Goal: Task Accomplishment & Management: Use online tool/utility

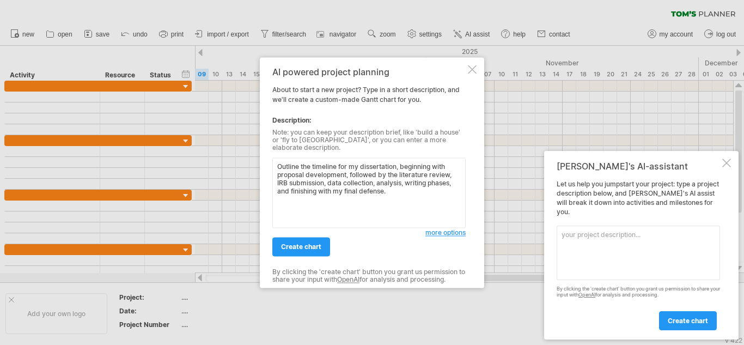
type textarea "Outline the timeline for my dissertation, beginning with proposal development, …"
click at [602, 236] on textarea at bounding box center [638, 252] width 163 height 54
paste textarea "Outline the timeline for my dissertation, beginning with proposal development, …"
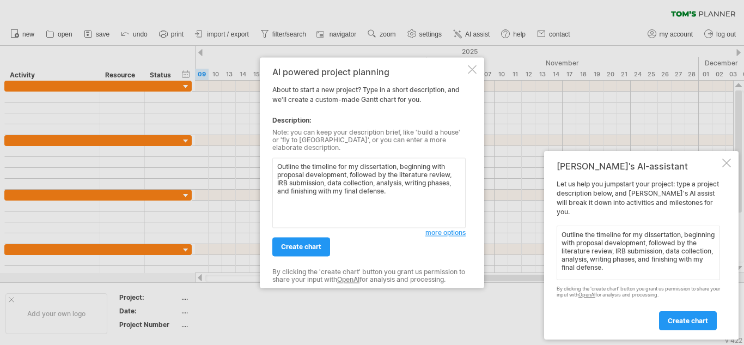
type textarea "Outline the timeline for my dissertation, beginning with proposal development, …"
drag, startPoint x: 393, startPoint y: 188, endPoint x: 274, endPoint y: 162, distance: 121.0
click at [274, 162] on textarea "Outline the timeline for my dissertation, beginning with proposal development, …" at bounding box center [368, 192] width 193 height 70
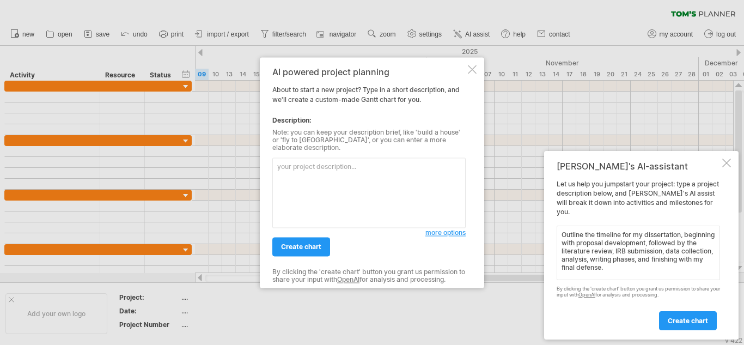
click at [635, 268] on textarea "Outline the timeline for my dissertation, beginning with proposal development, …" at bounding box center [638, 252] width 163 height 54
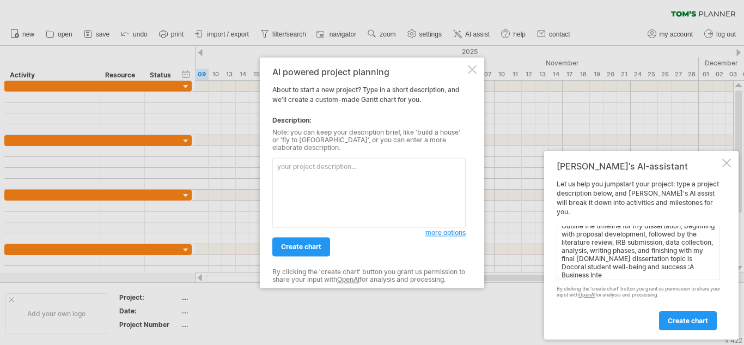
scroll to position [17, 0]
type textarea "Outline the timeline for my dissertation, beginning with proposal development, …"
click at [694, 322] on span "create chart" at bounding box center [688, 320] width 40 height 8
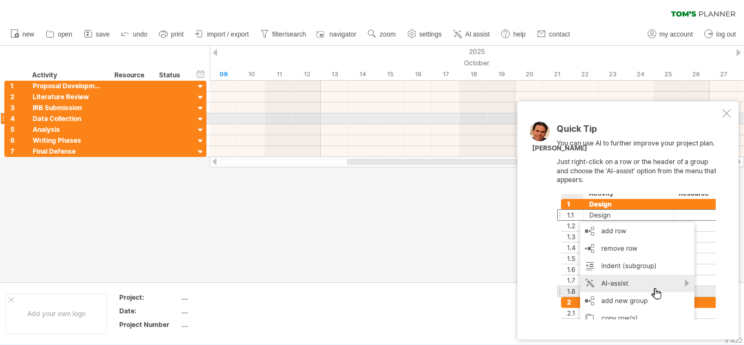
click at [727, 115] on div at bounding box center [726, 113] width 9 height 9
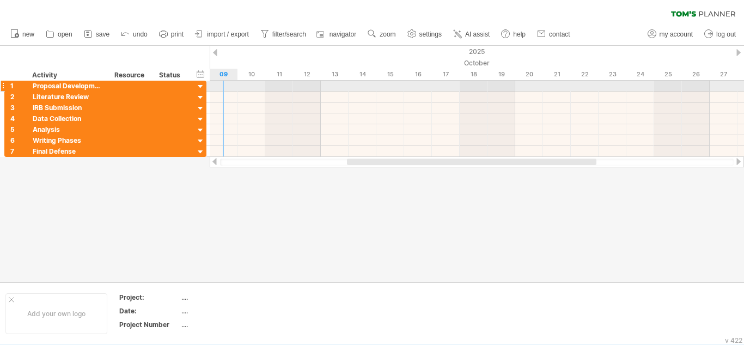
click at [200, 86] on div at bounding box center [201, 87] width 10 height 10
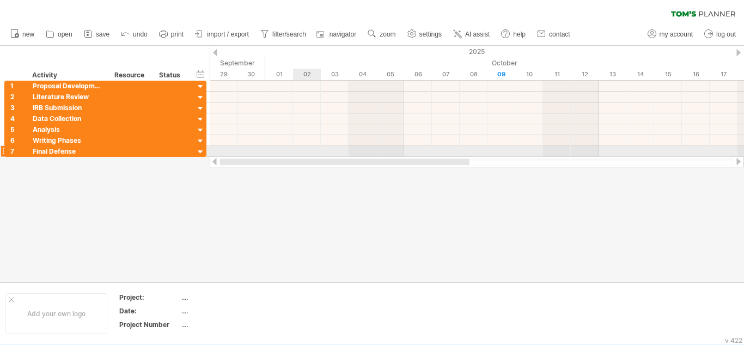
drag, startPoint x: 489, startPoint y: 164, endPoint x: 317, endPoint y: 154, distance: 171.9
click at [317, 154] on div "Trying to reach [DOMAIN_NAME] Connected again... 0% clear filter new 1" at bounding box center [372, 172] width 744 height 345
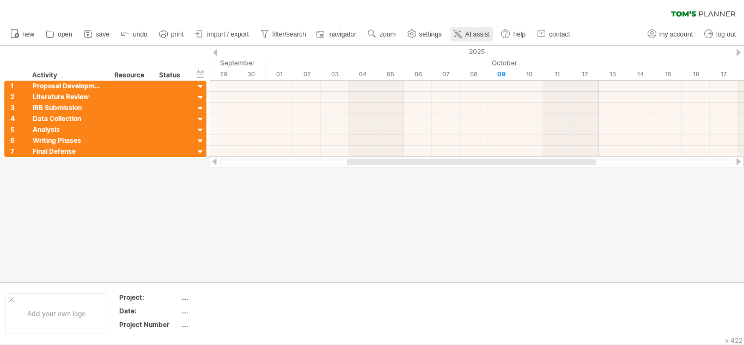
click at [482, 31] on span "AI assist" at bounding box center [477, 34] width 25 height 8
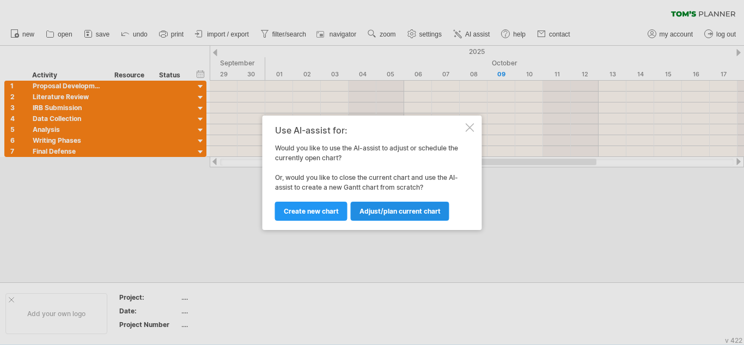
click at [376, 212] on span "Adjust/plan current chart" at bounding box center [399, 211] width 81 height 8
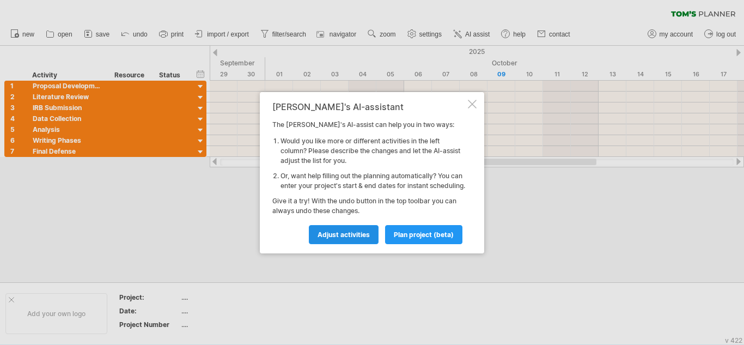
click at [363, 235] on span "Adjust activities" at bounding box center [344, 234] width 52 height 8
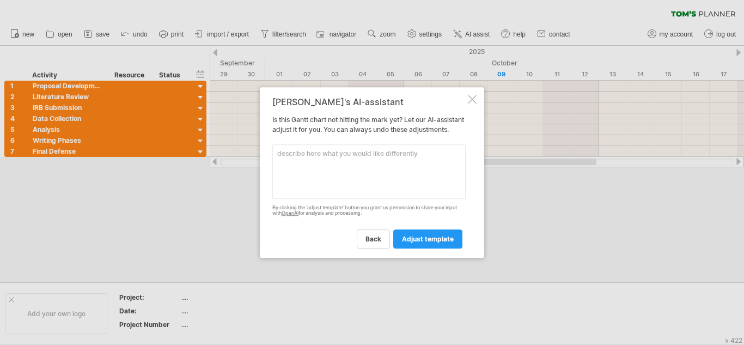
click at [350, 178] on textarea at bounding box center [368, 171] width 193 height 54
paste textarea "“Create a timeline for my dissertation where data collection will take 4 months…"
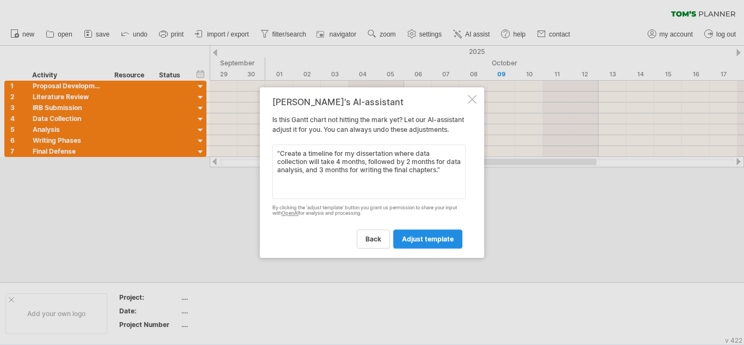
type textarea "“Create a timeline for my dissertation where data collection will take 4 months…"
click at [441, 243] on span "adjust template" at bounding box center [428, 239] width 52 height 8
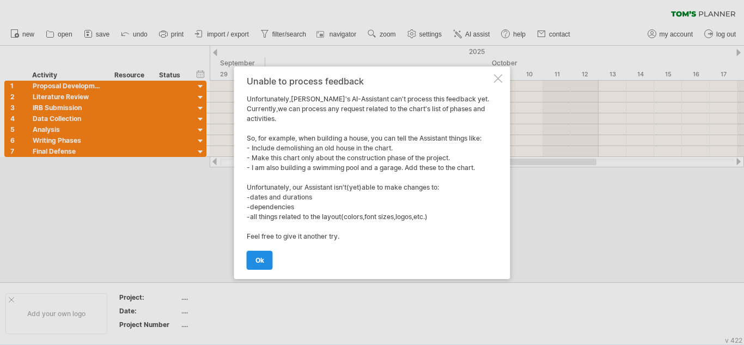
click at [269, 255] on link "ok" at bounding box center [260, 260] width 26 height 19
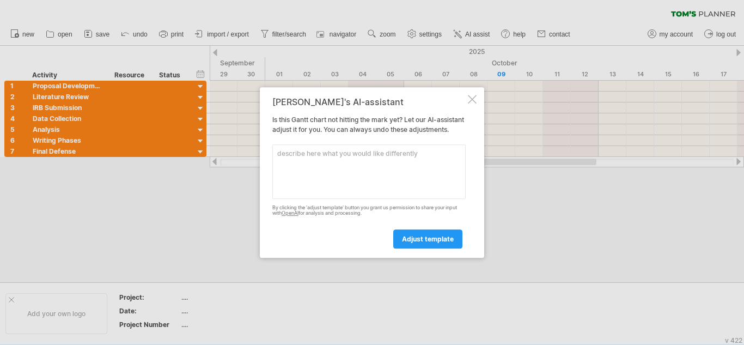
click at [293, 160] on textarea at bounding box center [368, 171] width 193 height 54
paste textarea "Adjust the [PERSON_NAME] Chart to include monthly check-ins with my advisor and…"
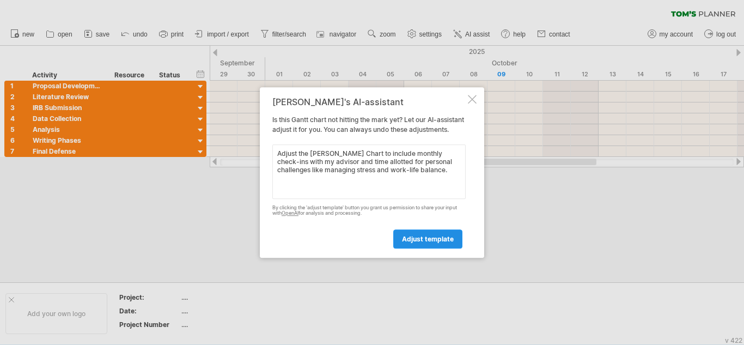
type textarea "Adjust the [PERSON_NAME] Chart to include monthly check-ins with my advisor and…"
click at [442, 241] on span "adjust template" at bounding box center [428, 239] width 52 height 8
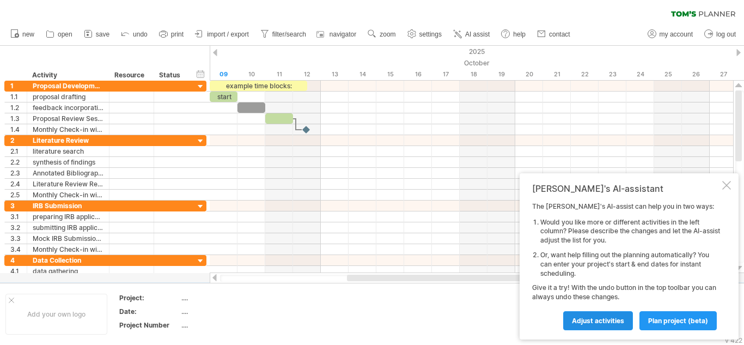
click at [602, 321] on span "Adjust activities" at bounding box center [598, 320] width 52 height 8
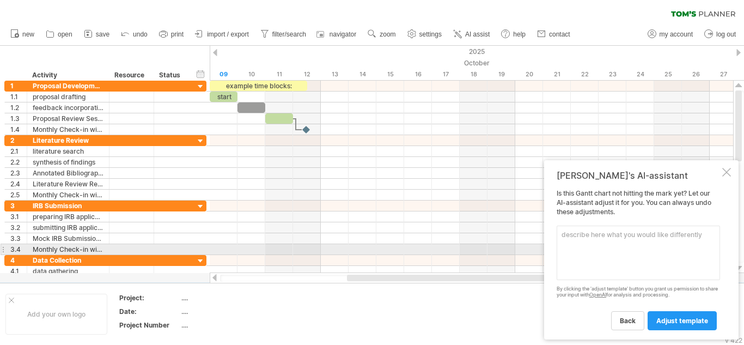
click at [589, 254] on textarea at bounding box center [638, 252] width 163 height 54
paste textarea "Include proposal development, literature review, IRB approval, data collection,…"
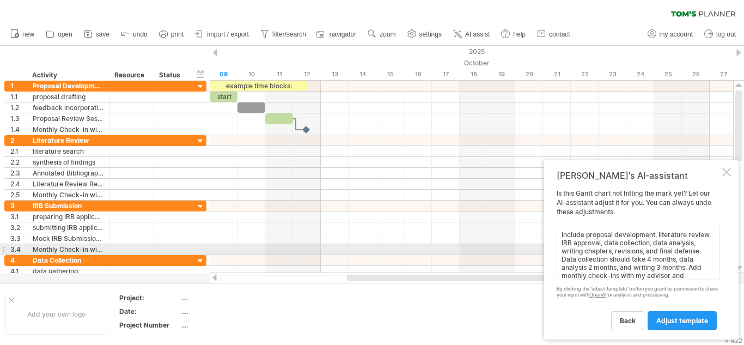
scroll to position [9, 0]
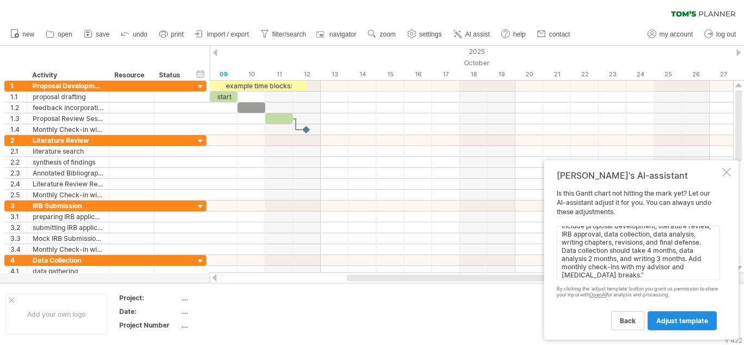
type textarea "Include proposal development, literature review, IRB approval, data collection,…"
click at [685, 316] on span "adjust template" at bounding box center [682, 320] width 52 height 8
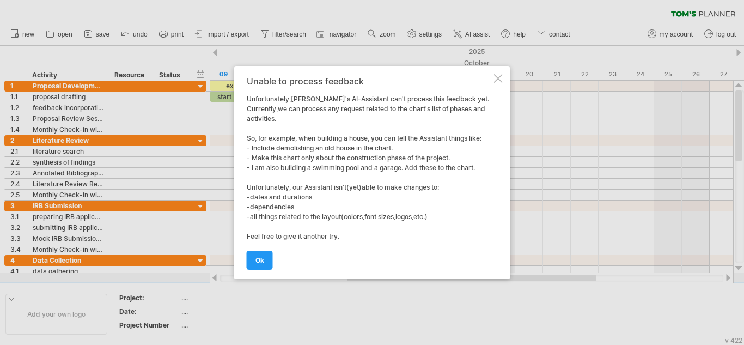
click at [498, 82] on div at bounding box center [498, 78] width 9 height 9
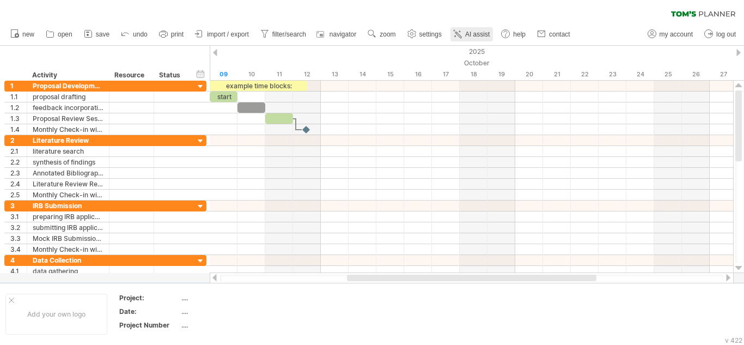
click at [466, 33] on link "AI assist" at bounding box center [471, 34] width 42 height 14
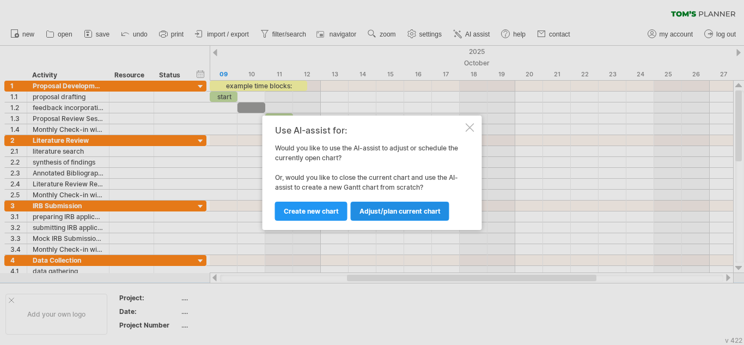
click at [373, 212] on span "Adjust/plan current chart" at bounding box center [399, 211] width 81 height 8
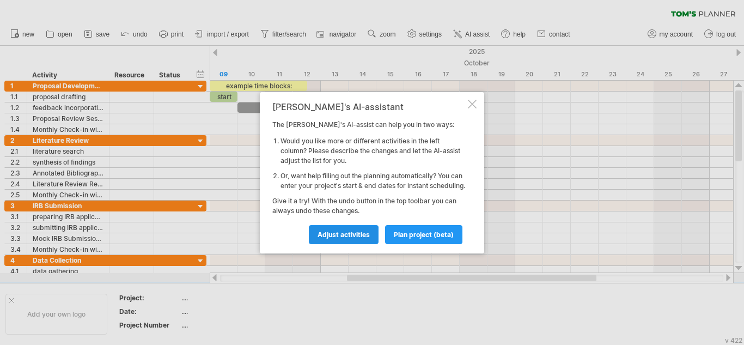
click at [349, 232] on link "Adjust activities" at bounding box center [344, 234] width 70 height 19
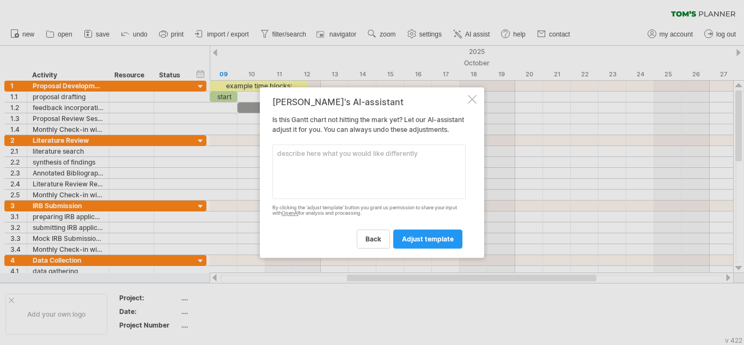
click at [339, 158] on textarea at bounding box center [368, 171] width 193 height 54
paste textarea "Generate a [PERSON_NAME] Chart that reflects multiple revision stages with feed…"
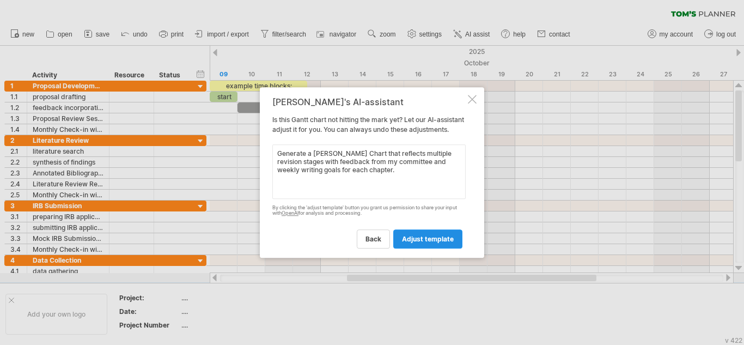
type textarea "Generate a [PERSON_NAME] Chart that reflects multiple revision stages with feed…"
click at [430, 248] on link "adjust template" at bounding box center [427, 238] width 69 height 19
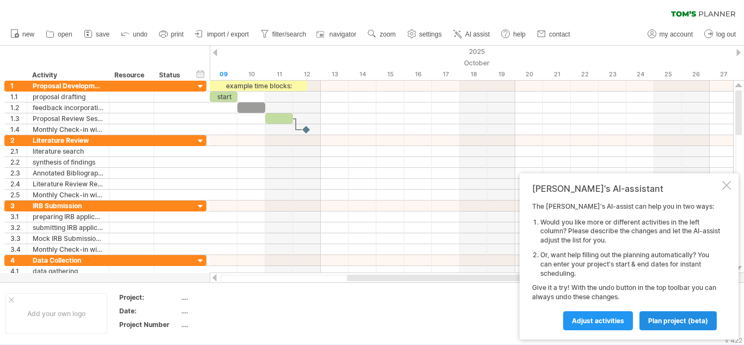
click at [674, 313] on link "plan project (beta)" at bounding box center [677, 320] width 77 height 19
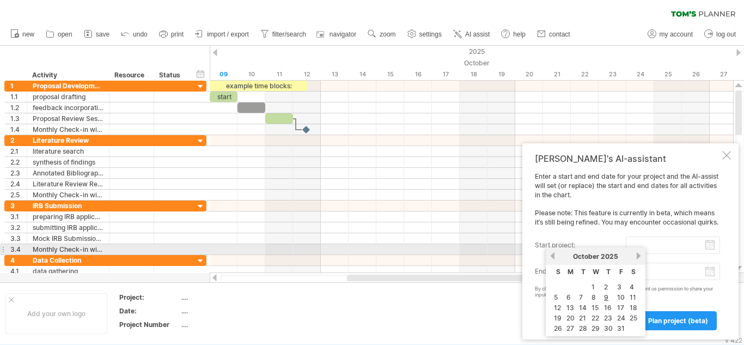
click at [682, 247] on input "start project:" at bounding box center [673, 244] width 94 height 17
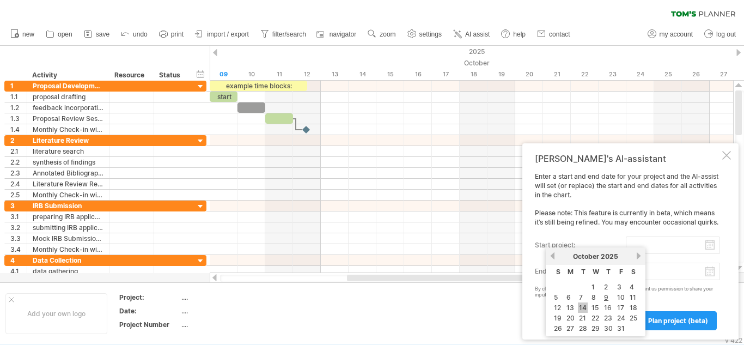
click at [583, 307] on link "14" at bounding box center [583, 307] width 10 height 10
type input "********"
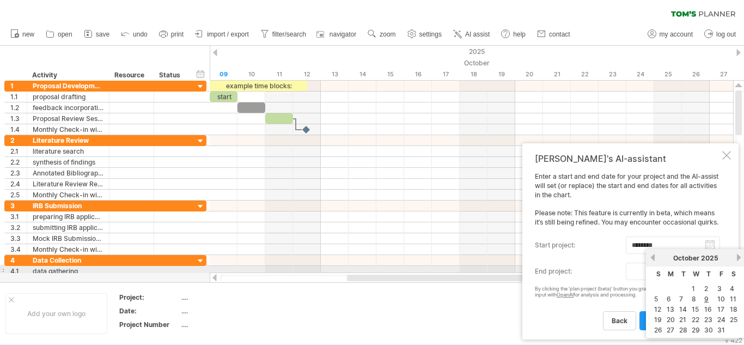
click at [707, 272] on body "progress(100%) Trying to reach [DOMAIN_NAME] Connected again... 0% clear filter…" at bounding box center [372, 173] width 744 height 347
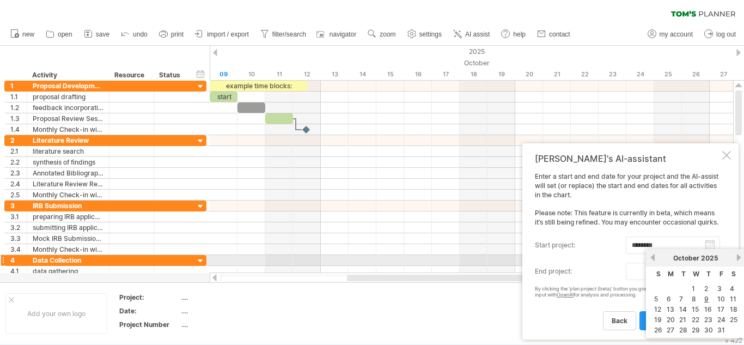
click at [736, 257] on link "next" at bounding box center [739, 257] width 8 height 8
click at [740, 259] on link "next" at bounding box center [739, 257] width 8 height 8
click at [740, 259] on link "next" at bounding box center [738, 257] width 8 height 8
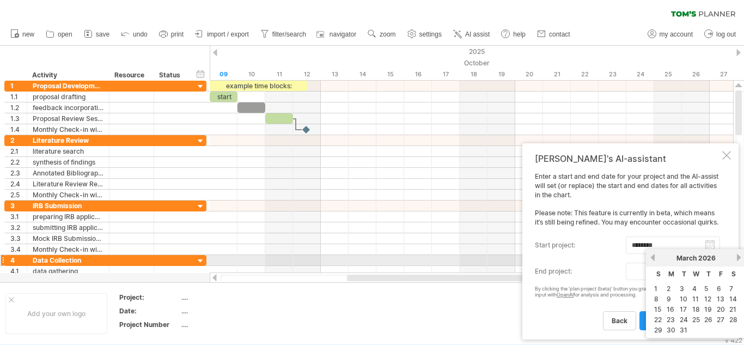
click at [740, 259] on link "next" at bounding box center [739, 257] width 8 height 8
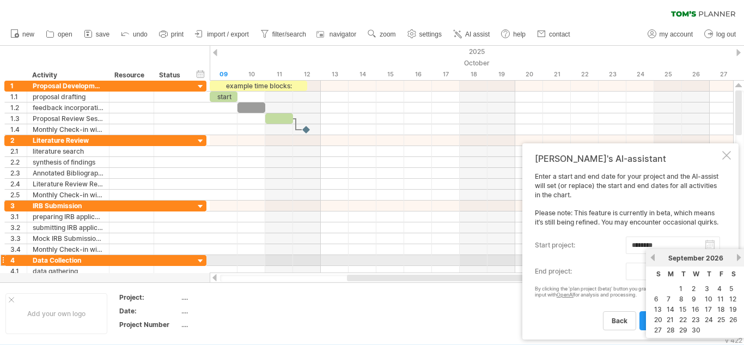
click at [740, 259] on link "next" at bounding box center [739, 257] width 8 height 8
click at [683, 297] on link "8" at bounding box center [681, 299] width 7 height 10
type input "********"
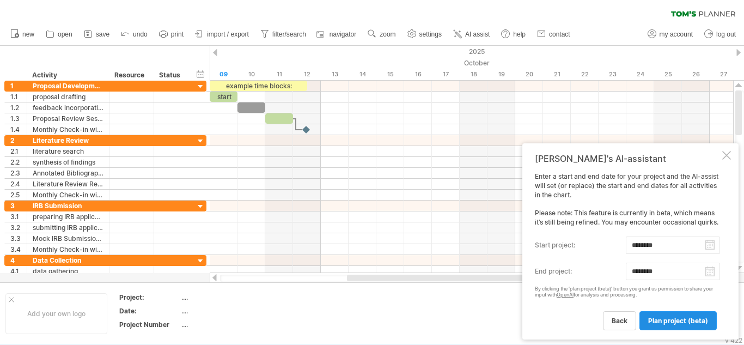
click at [675, 321] on span "plan project (beta)" at bounding box center [678, 320] width 60 height 8
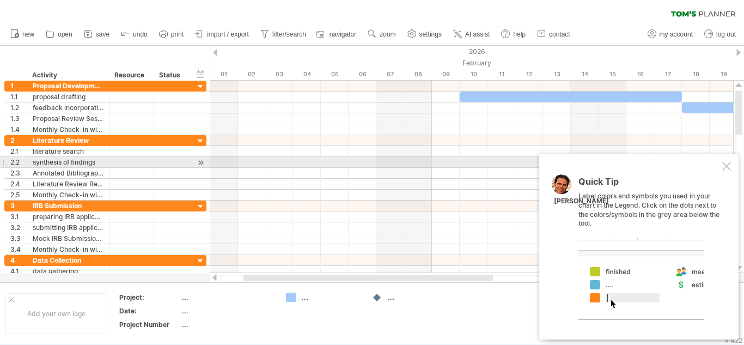
click at [729, 166] on div at bounding box center [726, 166] width 9 height 9
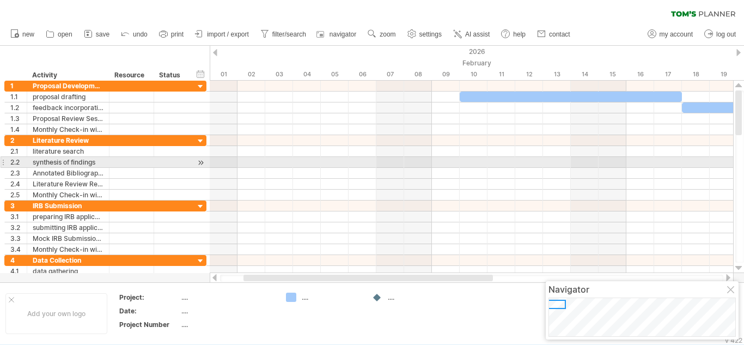
click at [729, 166] on div at bounding box center [471, 162] width 523 height 11
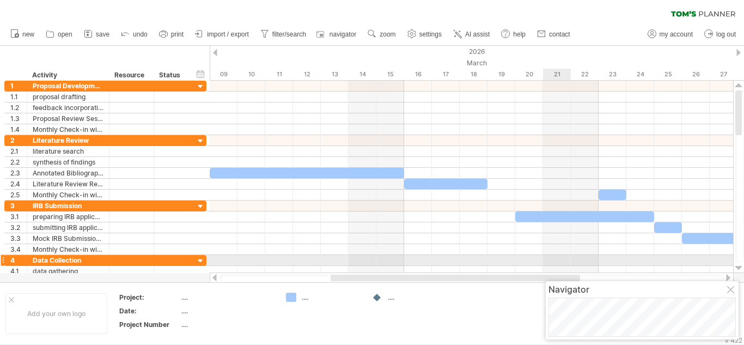
drag, startPoint x: 479, startPoint y: 274, endPoint x: 568, endPoint y: 262, distance: 89.7
click at [568, 262] on div "Trying to reach [DOMAIN_NAME] Connected again... 0% clear filter new 1" at bounding box center [372, 172] width 744 height 345
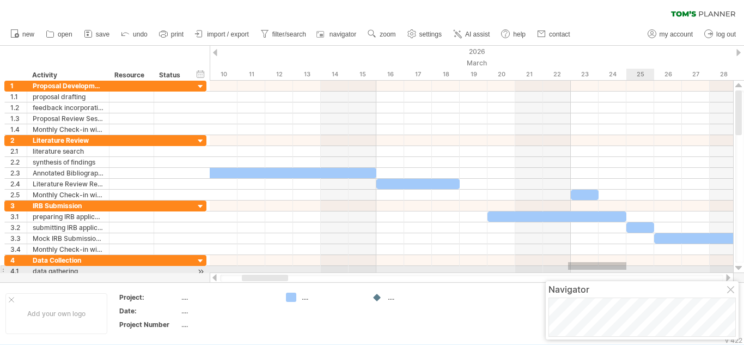
drag, startPoint x: 568, startPoint y: 262, endPoint x: 626, endPoint y: 270, distance: 58.8
click at [626, 270] on div at bounding box center [471, 266] width 523 height 22
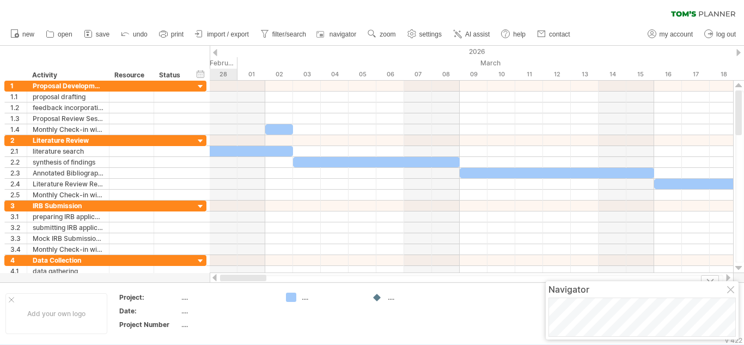
drag, startPoint x: 267, startPoint y: 275, endPoint x: 210, endPoint y: 289, distance: 58.8
click at [210, 289] on div "Trying to reach [DOMAIN_NAME] Connected again... 0% clear filter new 1" at bounding box center [372, 172] width 744 height 345
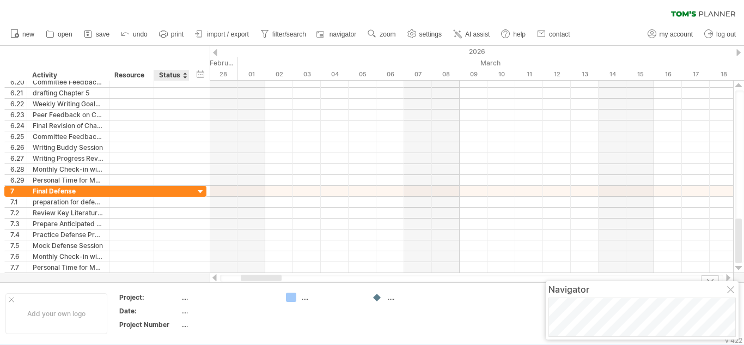
click at [178, 297] on div "Project:" at bounding box center [149, 296] width 60 height 9
click at [726, 288] on div "Navigator" at bounding box center [641, 289] width 187 height 11
click at [216, 276] on div at bounding box center [214, 277] width 9 height 7
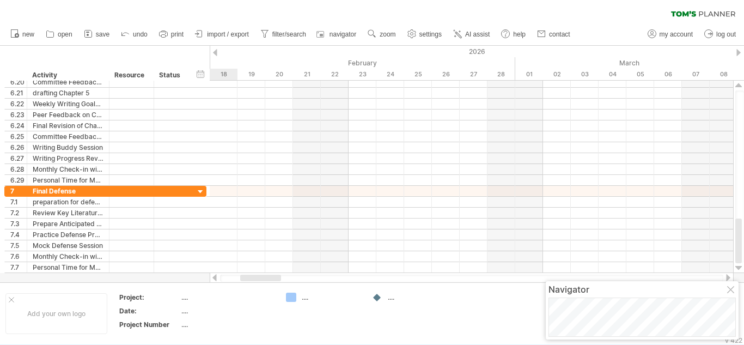
click at [216, 276] on div at bounding box center [214, 277] width 9 height 7
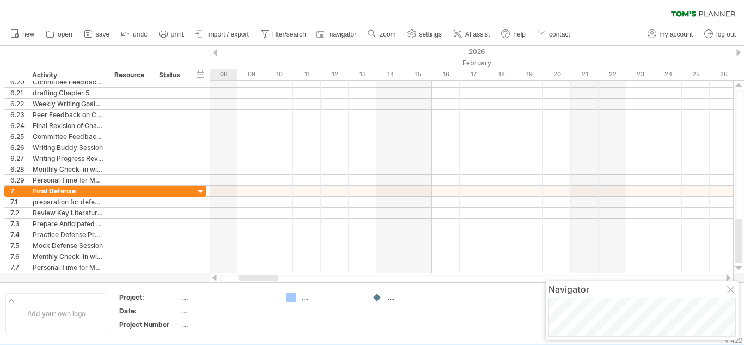
click at [216, 276] on div at bounding box center [214, 277] width 9 height 7
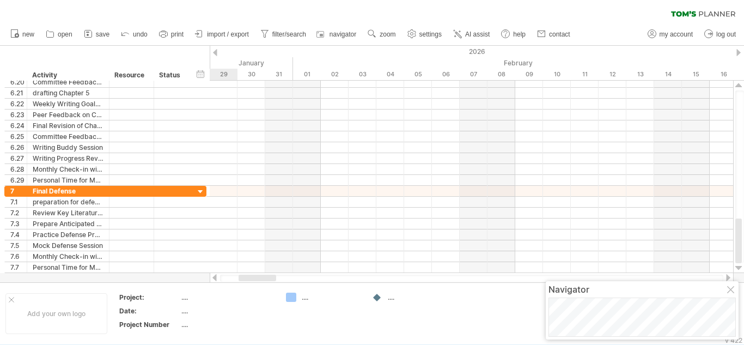
click at [216, 276] on div at bounding box center [214, 277] width 9 height 7
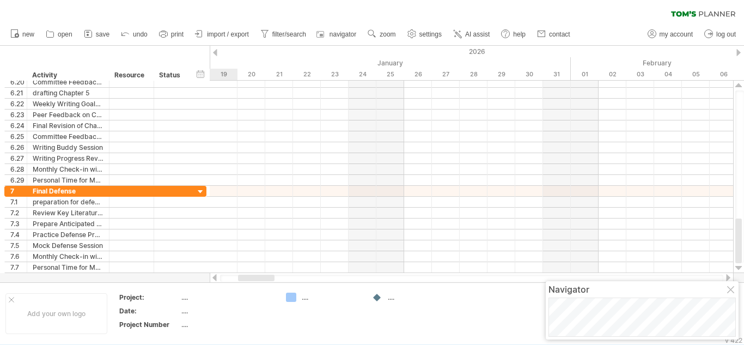
click at [216, 276] on div at bounding box center [214, 277] width 9 height 7
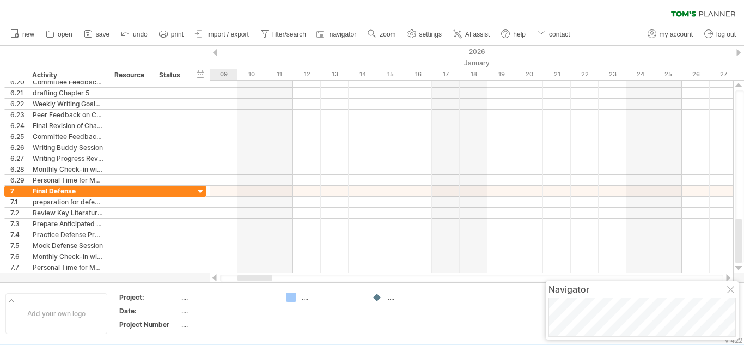
click at [216, 276] on div at bounding box center [214, 277] width 9 height 7
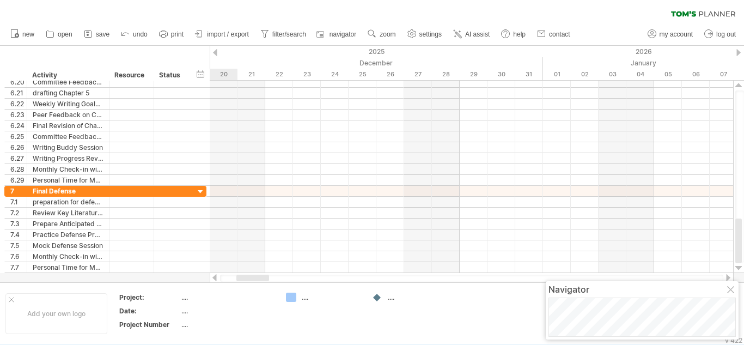
click at [216, 276] on div at bounding box center [214, 277] width 9 height 7
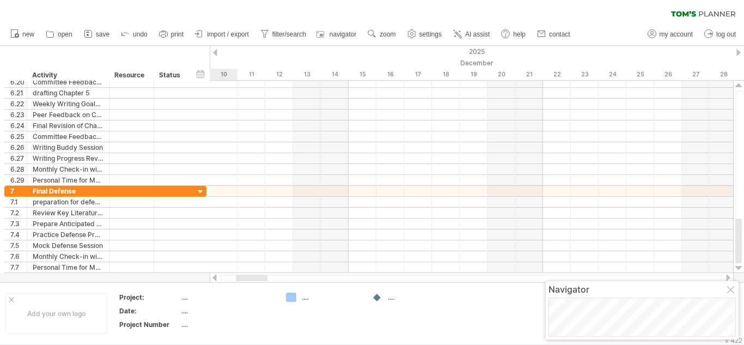
click at [216, 276] on div at bounding box center [214, 277] width 9 height 7
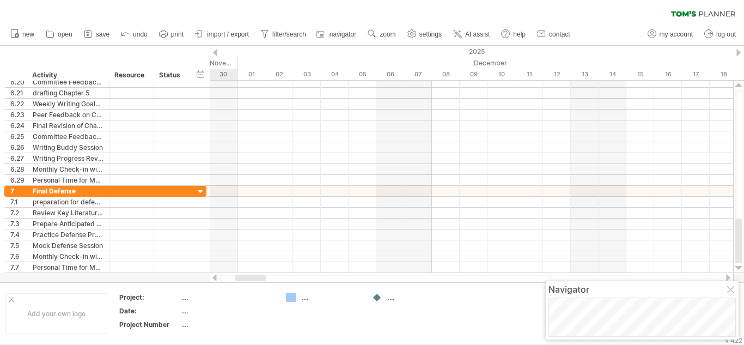
click at [216, 276] on div at bounding box center [214, 277] width 9 height 7
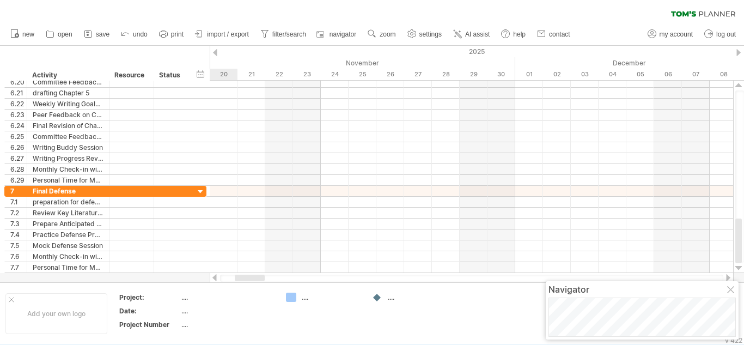
click at [216, 276] on div at bounding box center [214, 277] width 9 height 7
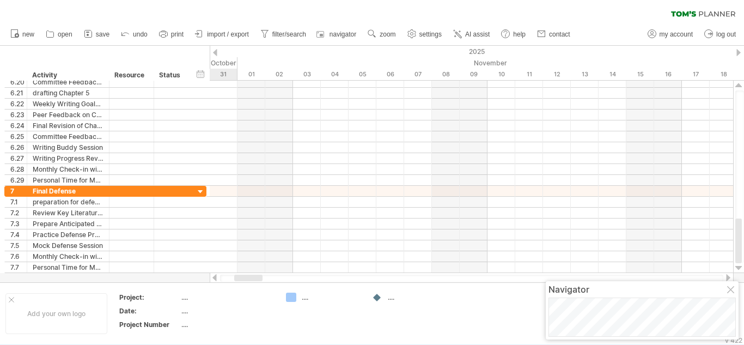
click at [216, 276] on div at bounding box center [214, 277] width 9 height 7
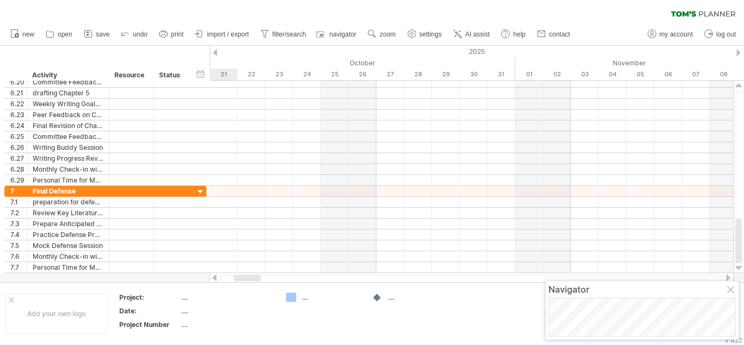
click at [216, 276] on div at bounding box center [214, 277] width 9 height 7
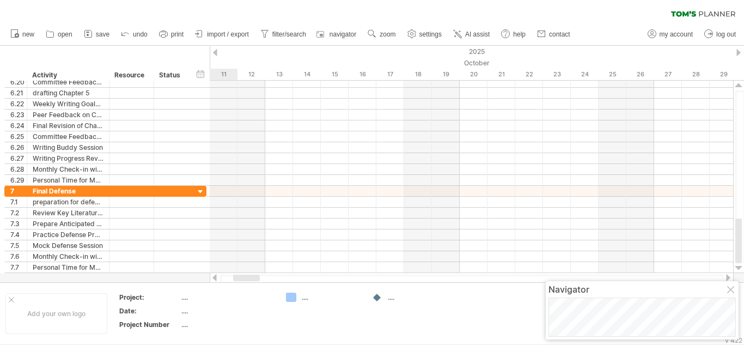
click at [216, 276] on div at bounding box center [214, 277] width 9 height 7
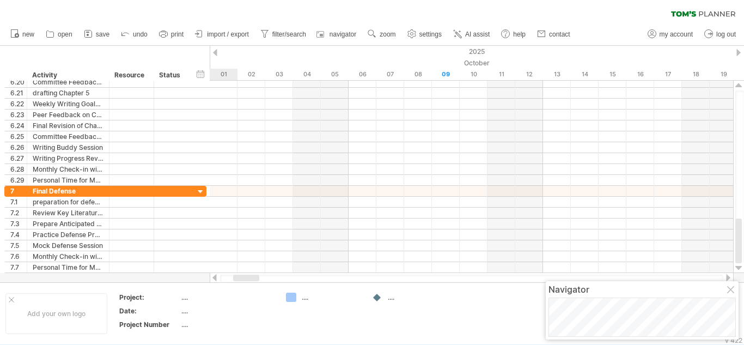
click at [216, 276] on div at bounding box center [214, 277] width 9 height 7
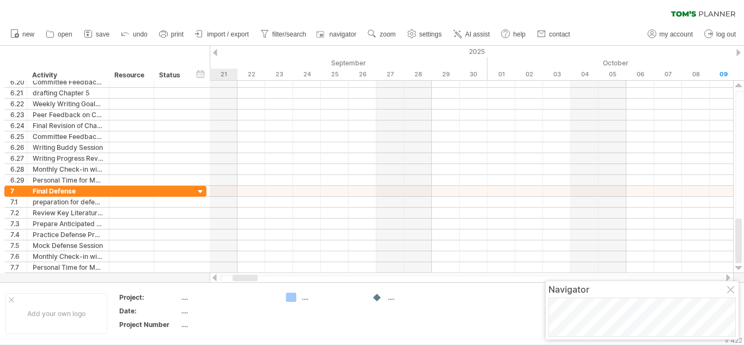
click at [216, 276] on div at bounding box center [214, 277] width 9 height 7
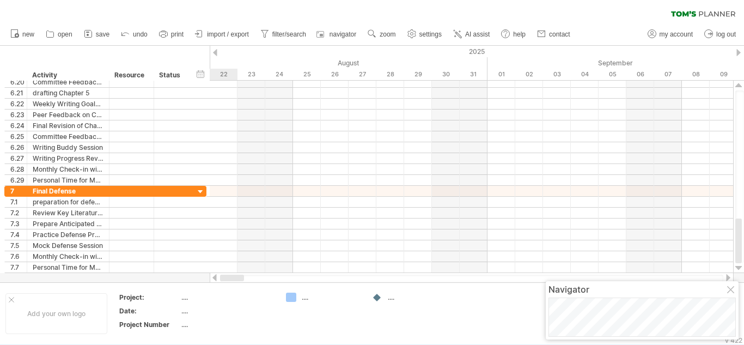
drag, startPoint x: 245, startPoint y: 277, endPoint x: 219, endPoint y: 277, distance: 25.1
click at [219, 277] on div at bounding box center [472, 277] width 524 height 11
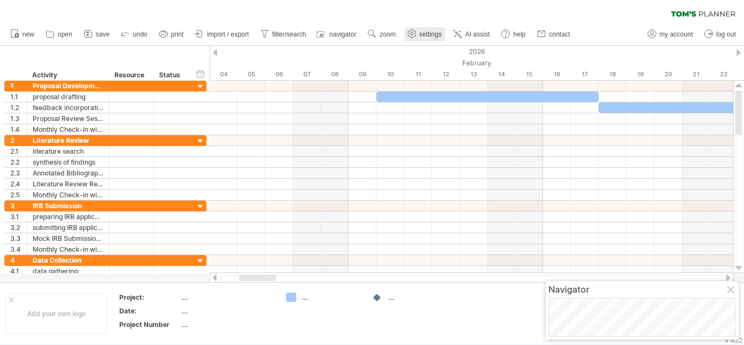
click at [424, 32] on span "settings" at bounding box center [430, 34] width 22 height 8
select select "*"
select select "**"
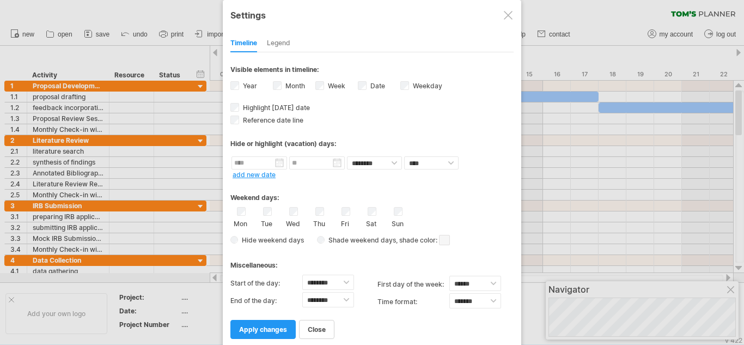
click at [281, 41] on div "Legend" at bounding box center [278, 43] width 23 height 17
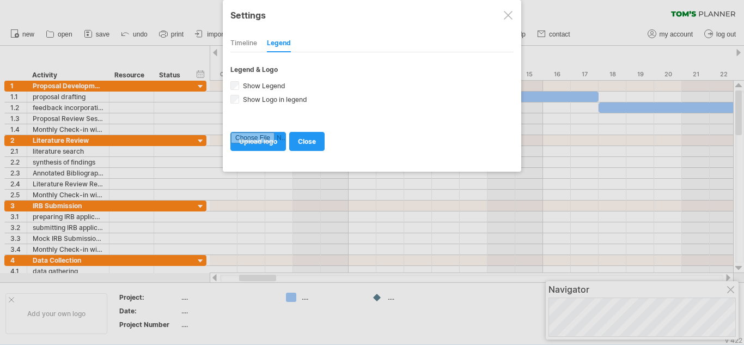
click at [241, 42] on div "Timeline" at bounding box center [243, 43] width 27 height 17
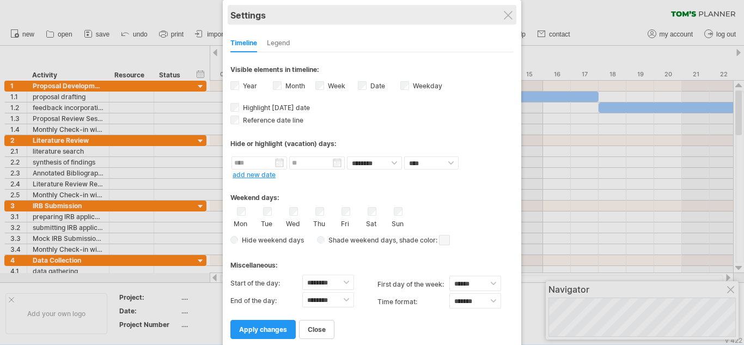
click at [508, 20] on div "Settings" at bounding box center [371, 15] width 283 height 20
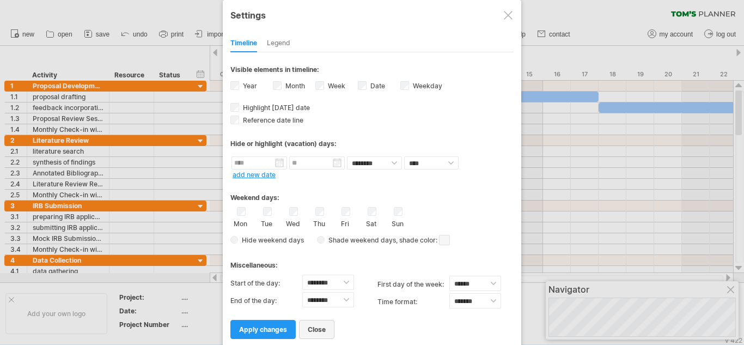
click at [322, 328] on span "close" at bounding box center [317, 329] width 18 height 8
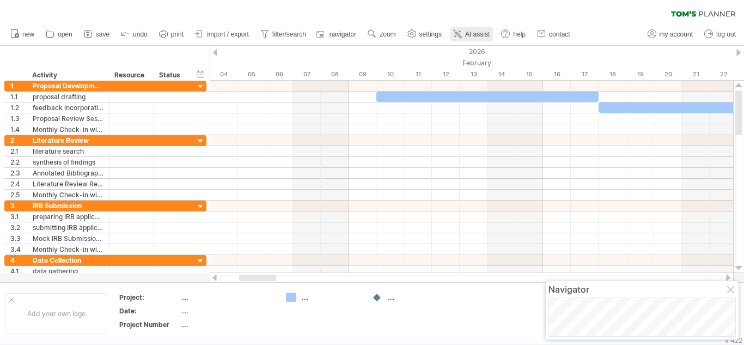
click at [476, 32] on span "AI assist" at bounding box center [477, 34] width 25 height 8
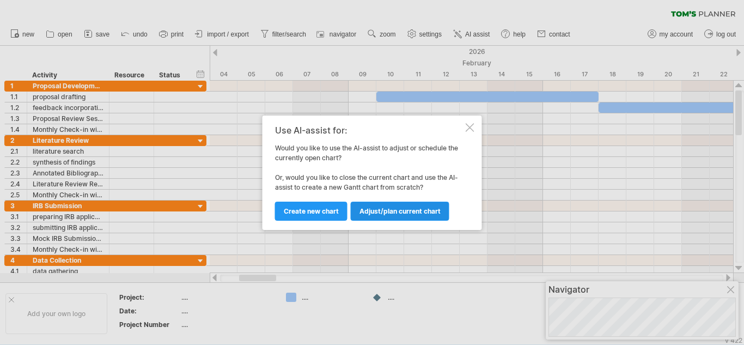
click at [385, 217] on link "Adjust/plan current chart" at bounding box center [400, 211] width 99 height 19
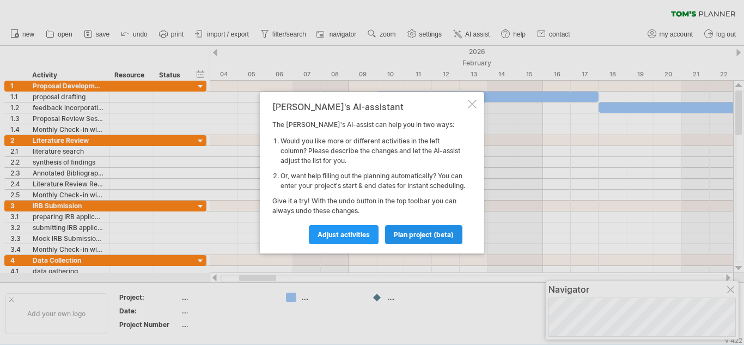
click at [400, 234] on link "plan project (beta)" at bounding box center [423, 234] width 77 height 19
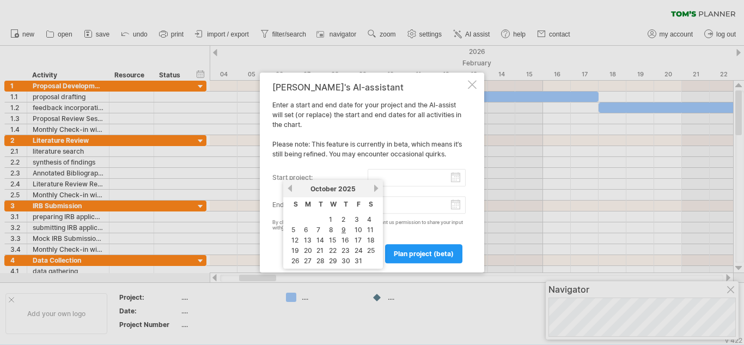
click at [455, 175] on input "start project:" at bounding box center [417, 177] width 99 height 17
click at [318, 239] on link "14" at bounding box center [320, 240] width 10 height 10
type input "********"
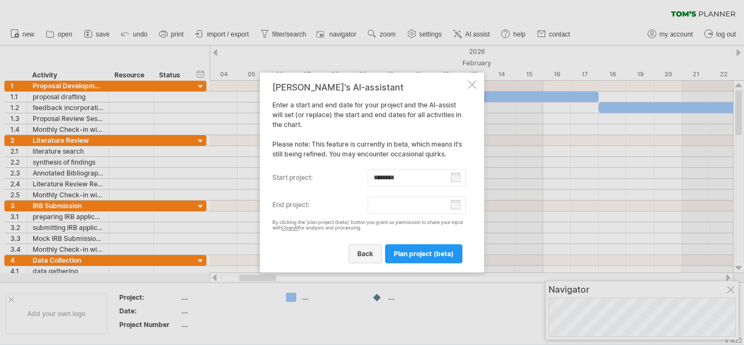
click at [370, 253] on span "back" at bounding box center [365, 253] width 16 height 8
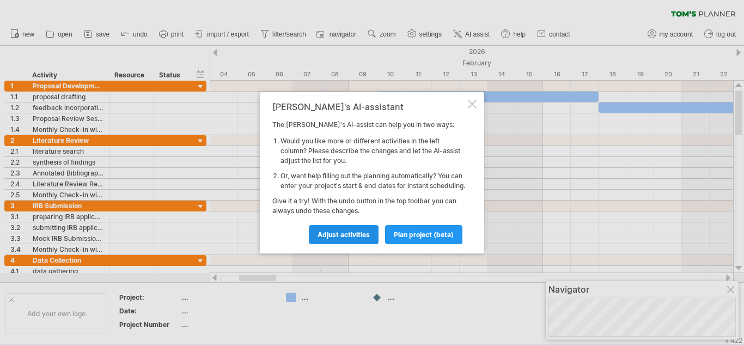
click at [352, 233] on link "Adjust activities" at bounding box center [344, 234] width 70 height 19
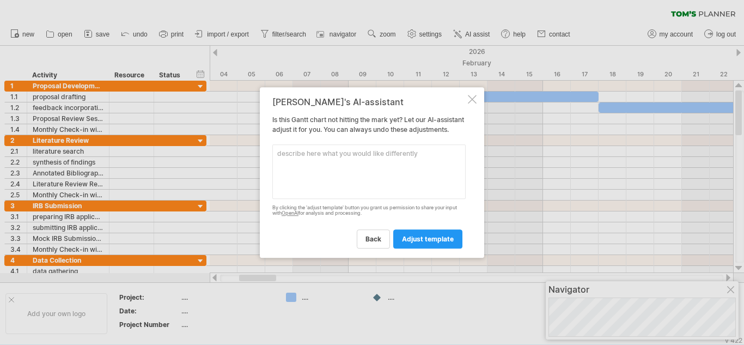
click at [327, 176] on textarea at bounding box center [368, 171] width 193 height 54
paste textarea "Create a [PERSON_NAME] Chart for my doctoral dissertation starting in [DATE] an…"
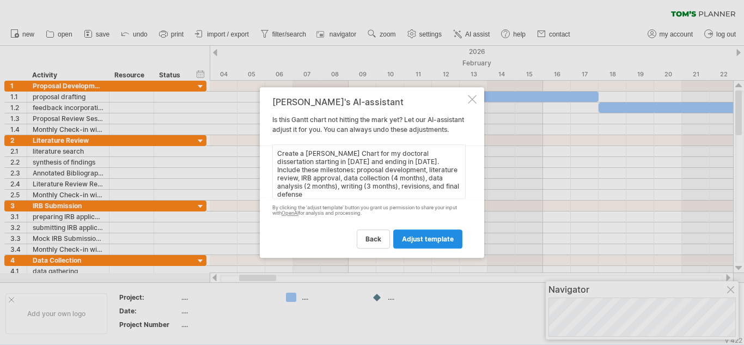
type textarea "Create a [PERSON_NAME] Chart for my doctoral dissertation starting in [DATE] an…"
click at [451, 243] on span "adjust template" at bounding box center [428, 239] width 52 height 8
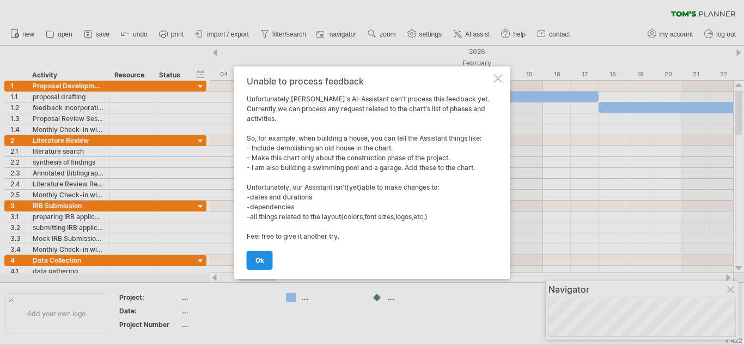
click at [264, 263] on link "ok" at bounding box center [260, 260] width 26 height 19
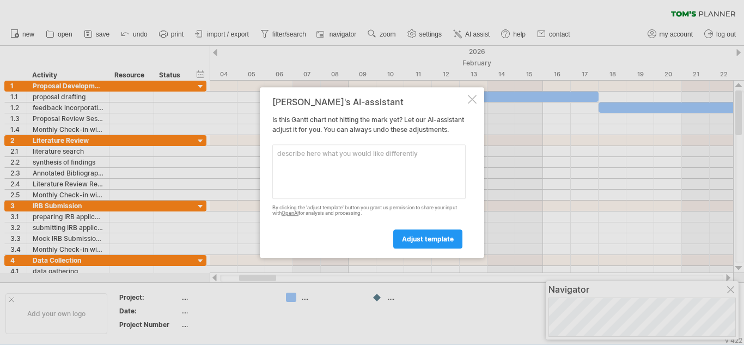
click at [469, 95] on div at bounding box center [472, 99] width 9 height 9
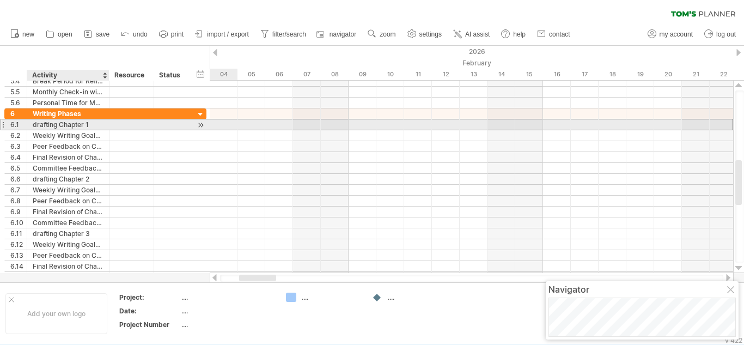
click at [83, 125] on div "drafting Chapter 1" at bounding box center [68, 124] width 71 height 10
click at [38, 126] on input "**********" at bounding box center [68, 124] width 71 height 10
type input "**********"
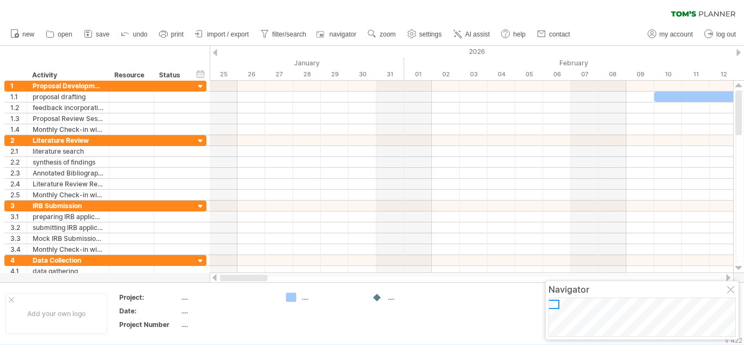
drag, startPoint x: 254, startPoint y: 278, endPoint x: 207, endPoint y: 277, distance: 46.3
click at [207, 277] on div "Trying to reach [DOMAIN_NAME] Connected again... 0% clear filter new 1" at bounding box center [372, 172] width 744 height 345
click at [199, 74] on div "hide start/end/duration show start/end/duration" at bounding box center [201, 73] width 10 height 11
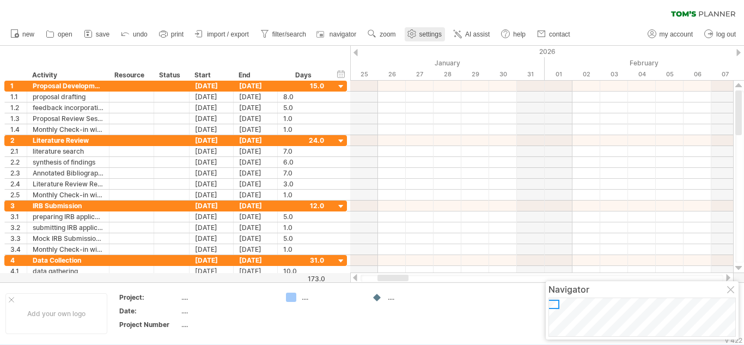
click at [423, 30] on link "settings" at bounding box center [425, 34] width 40 height 14
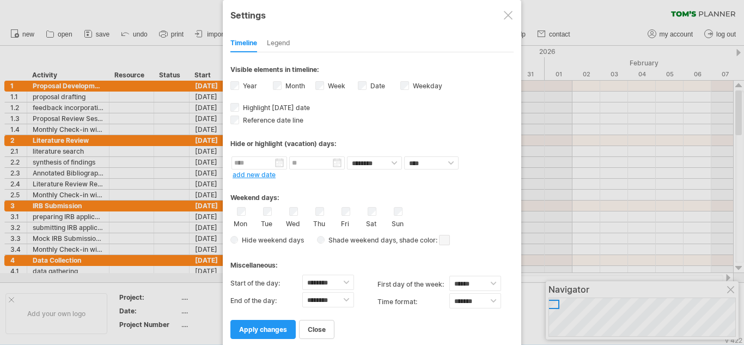
click at [423, 30] on div "Timeline Legend" at bounding box center [371, 40] width 283 height 23
click at [509, 14] on div at bounding box center [508, 15] width 9 height 9
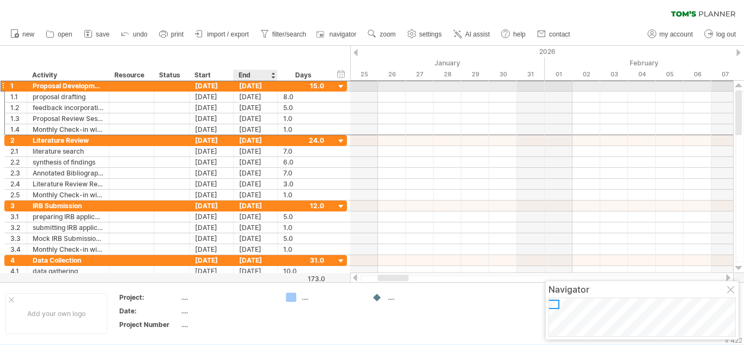
click at [266, 85] on div "[DATE]" at bounding box center [256, 86] width 44 height 10
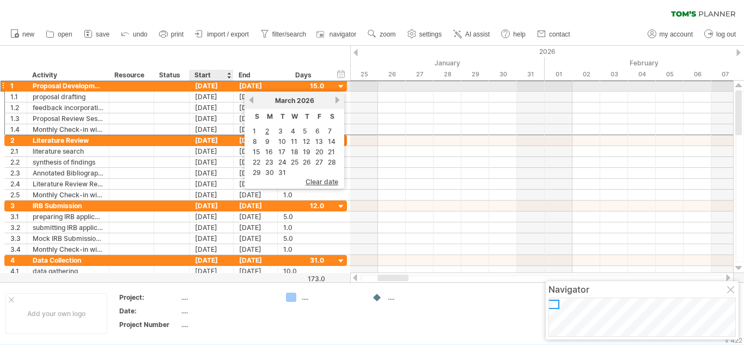
click at [204, 87] on div "[DATE]" at bounding box center [212, 86] width 44 height 10
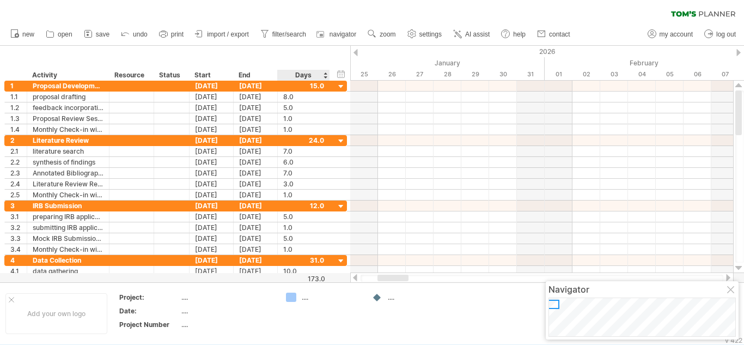
click at [309, 56] on div "hide start/end/duration show start/end/duration ******** Activity ******** Reso…" at bounding box center [175, 63] width 350 height 35
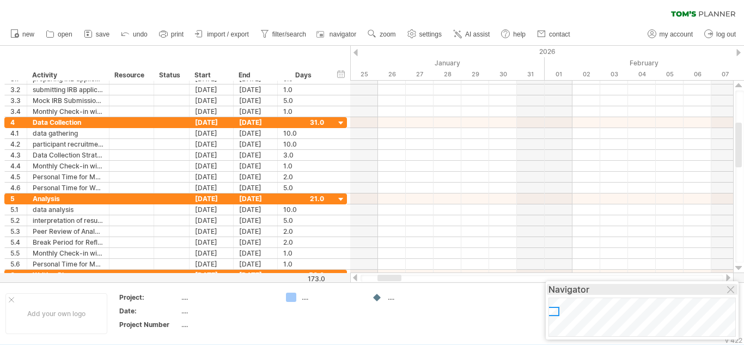
click at [728, 284] on div "Navigator" at bounding box center [641, 289] width 187 height 11
